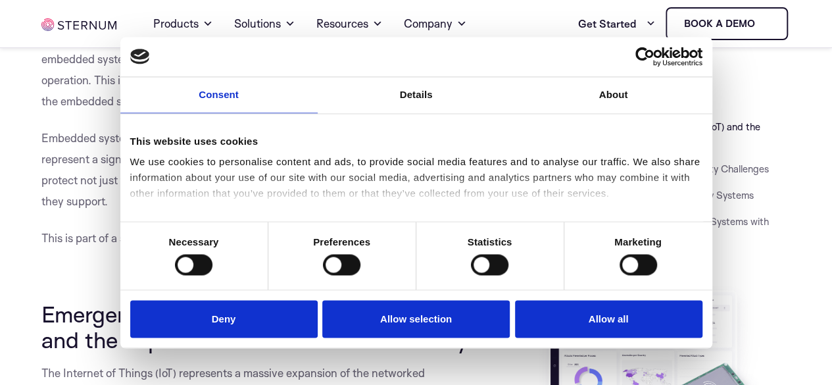
scroll to position [855, 0]
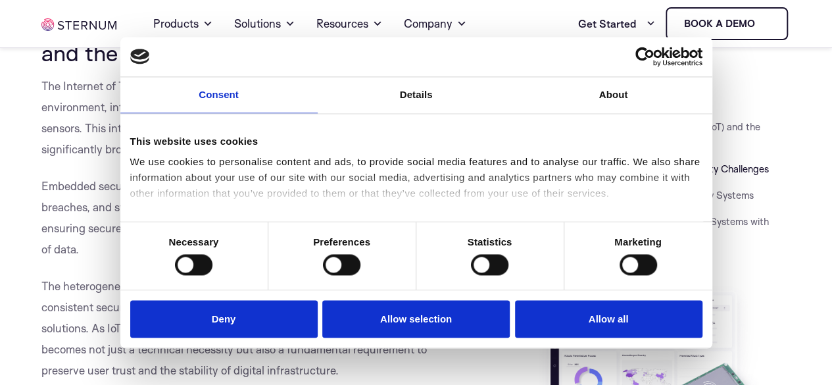
click at [782, 145] on li "Emergence of the Internet of Things (IoT) and the Importance of Embedded Securi…" at bounding box center [662, 134] width 255 height 32
click at [433, 102] on link "Details" at bounding box center [416, 95] width 197 height 36
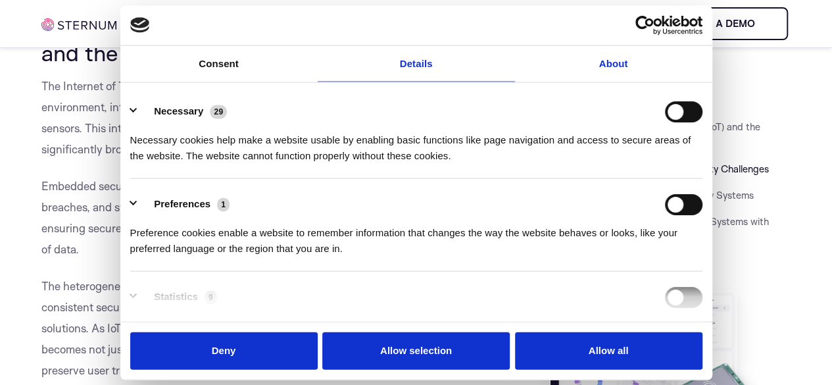
click at [646, 82] on link "About" at bounding box center [613, 63] width 197 height 36
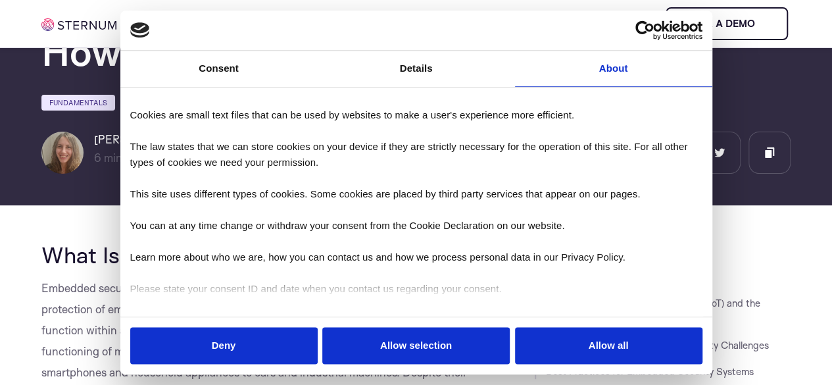
scroll to position [132, 0]
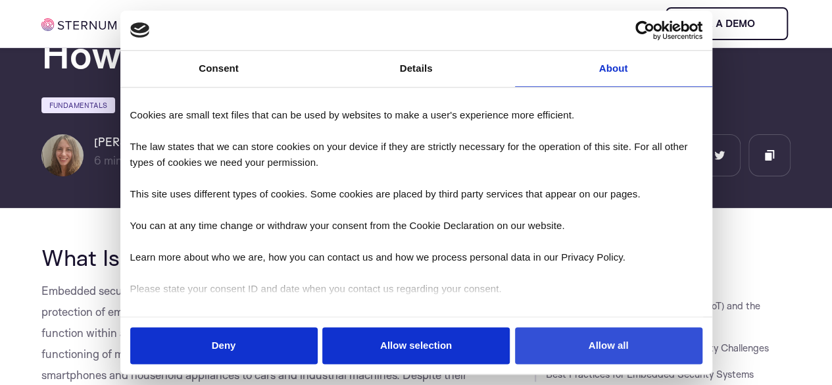
click at [621, 327] on button "Allow all" at bounding box center [608, 345] width 187 height 37
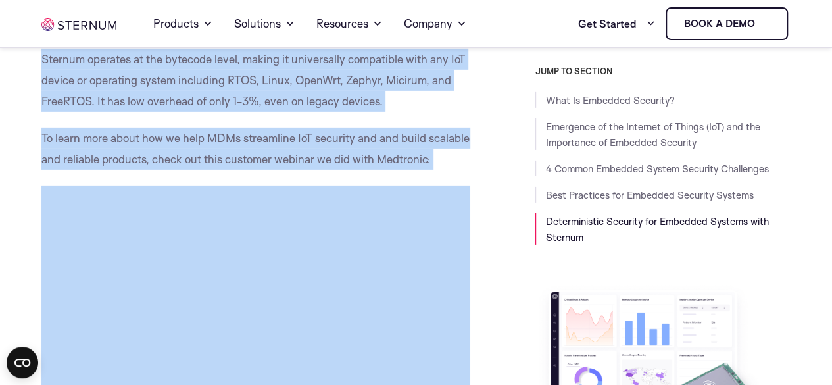
scroll to position [4572, 0]
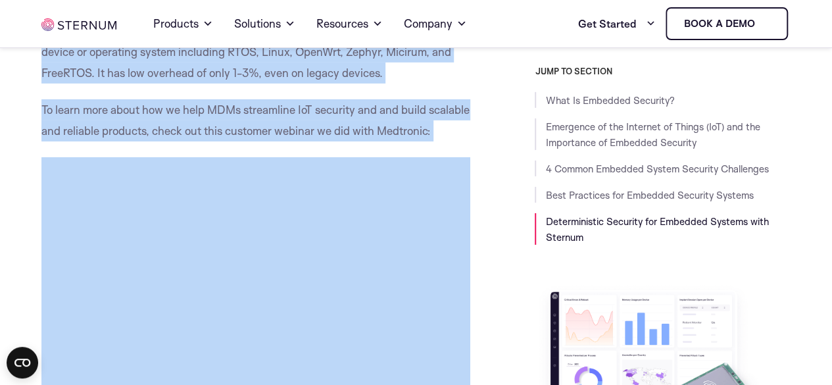
drag, startPoint x: 47, startPoint y: 189, endPoint x: 399, endPoint y: 101, distance: 362.8
copy div "Lore Ip Dolorsit Ametcons? Adipisci elitsedd ei t incididuntu labor et dolorema…"
click at [353, 84] on p "Sternum operates at the bytecode level, making it universally compatible with a…" at bounding box center [255, 51] width 429 height 63
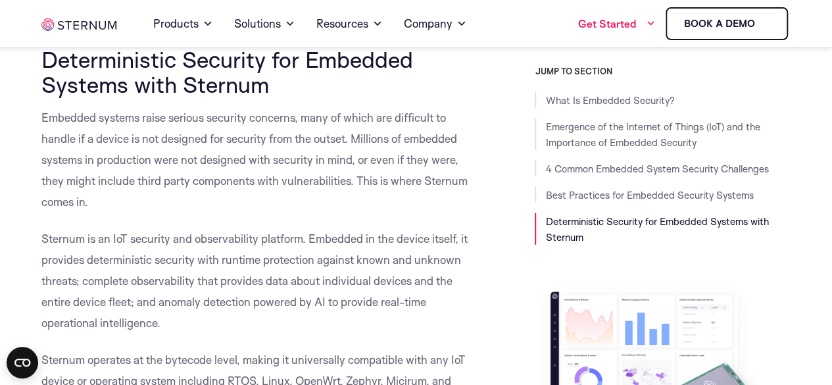
scroll to position [4111, 0]
